Goal: Information Seeking & Learning: Find specific fact

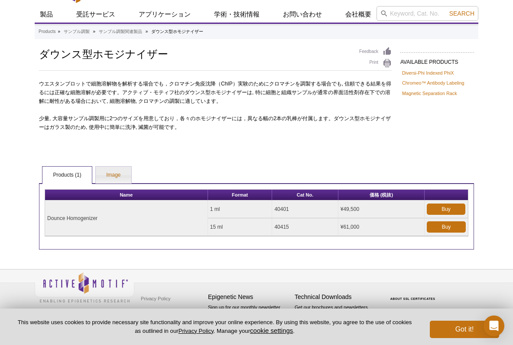
scroll to position [33, 0]
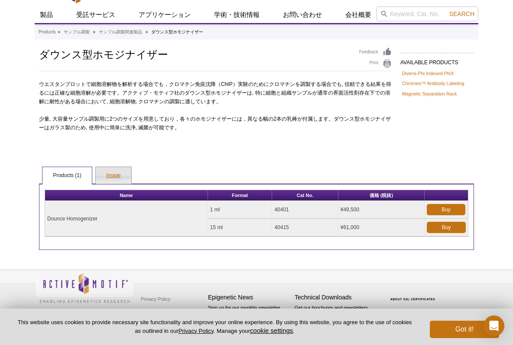
click at [113, 170] on link "Image" at bounding box center [113, 175] width 35 height 17
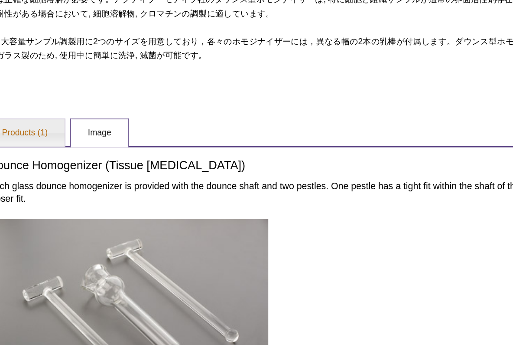
scroll to position [52, 0]
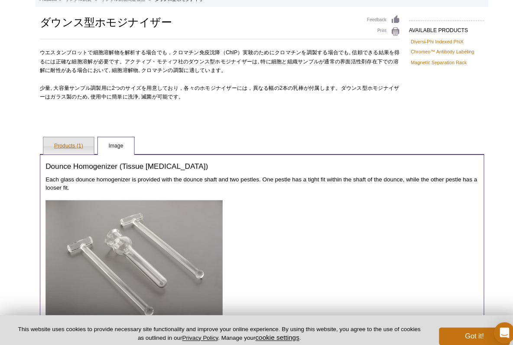
click at [67, 143] on link "Products (1)" at bounding box center [66, 142] width 49 height 17
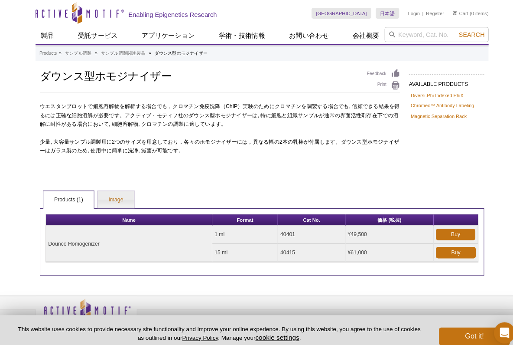
scroll to position [0, 0]
click at [113, 193] on link "Image" at bounding box center [113, 195] width 35 height 17
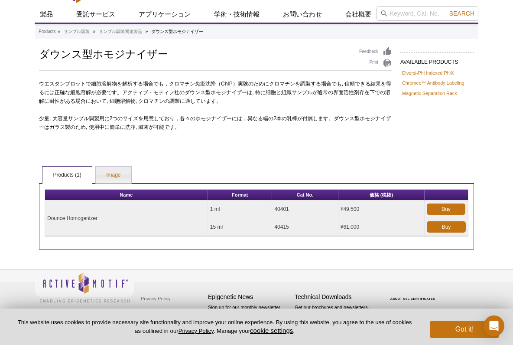
scroll to position [20, 0]
drag, startPoint x: 47, startPoint y: 219, endPoint x: 103, endPoint y: 219, distance: 55.9
click at [103, 219] on td "Dounce Homogenizer" at bounding box center [126, 219] width 163 height 36
copy td "Dounce Homogenizer"
drag, startPoint x: 210, startPoint y: 209, endPoint x: 297, endPoint y: 210, distance: 86.7
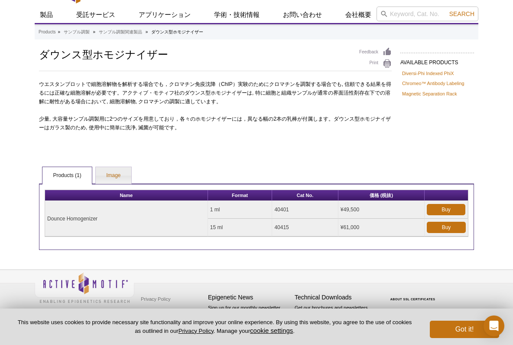
click at [297, 210] on tr "Dounce Homogenizer 1 ml 40401 ¥49,500 Buy" at bounding box center [256, 210] width 423 height 18
copy tr "1 ml 40401"
